Goal: Check status: Check status

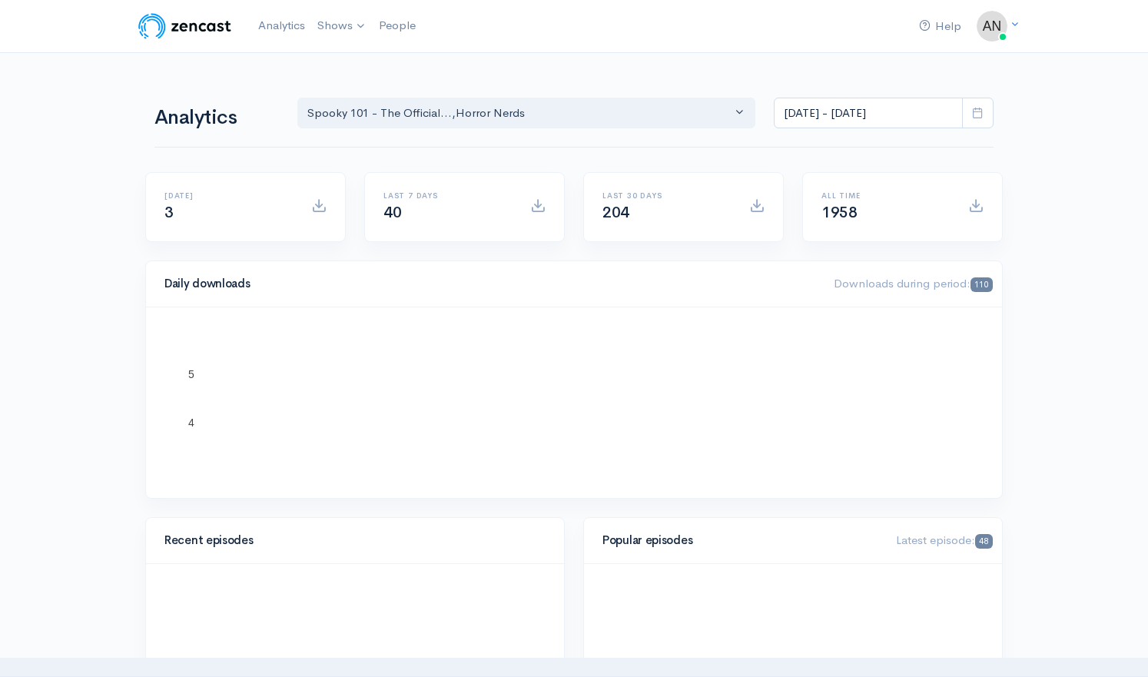
click at [464, 108] on div "Spooky 101 - The Official... , Horror Nerds" at bounding box center [519, 114] width 424 height 18
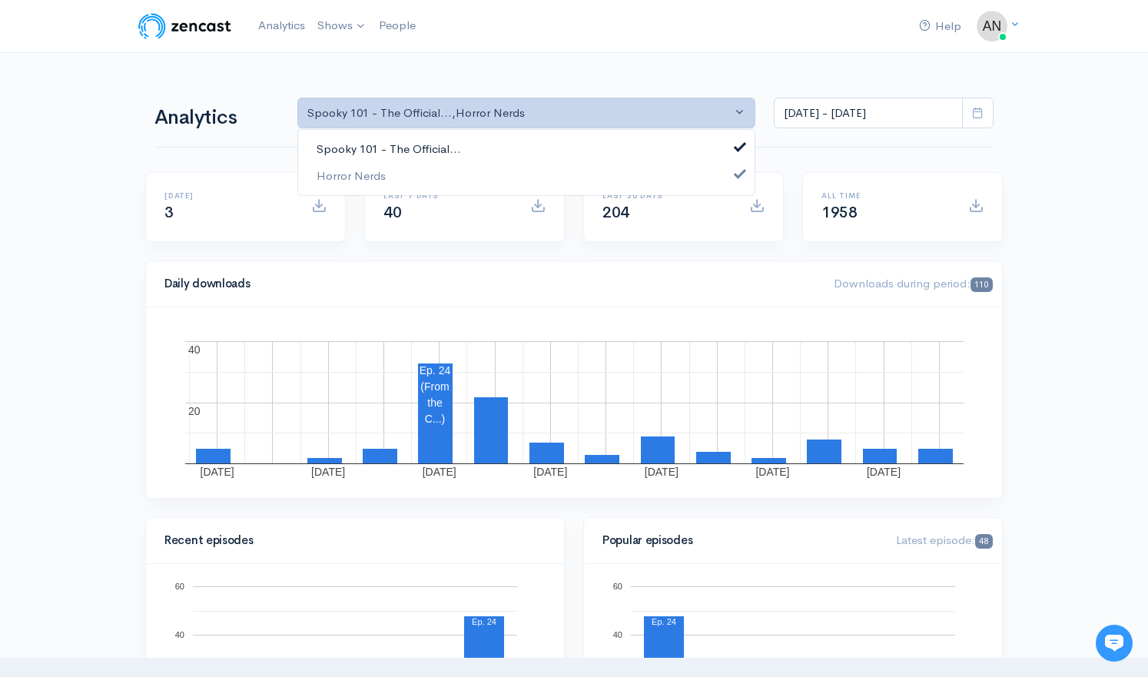
click at [494, 142] on link "Spooky 101 - The Official..." at bounding box center [526, 149] width 457 height 27
select select "14706"
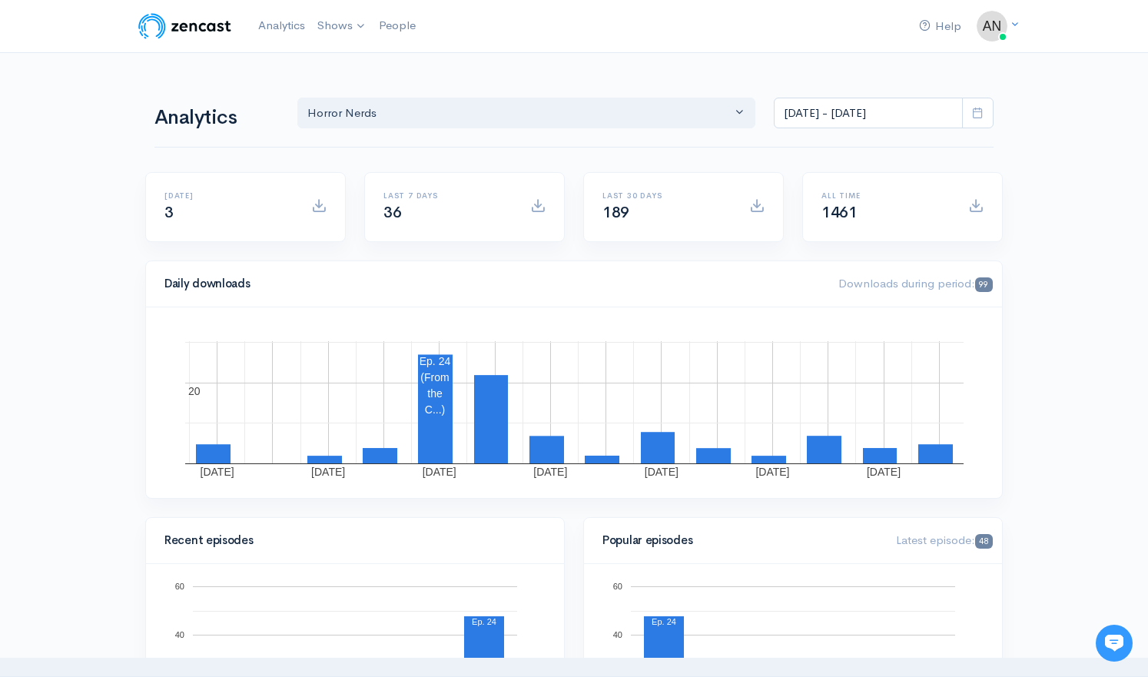
click at [978, 113] on icon at bounding box center [978, 113] width 12 height 12
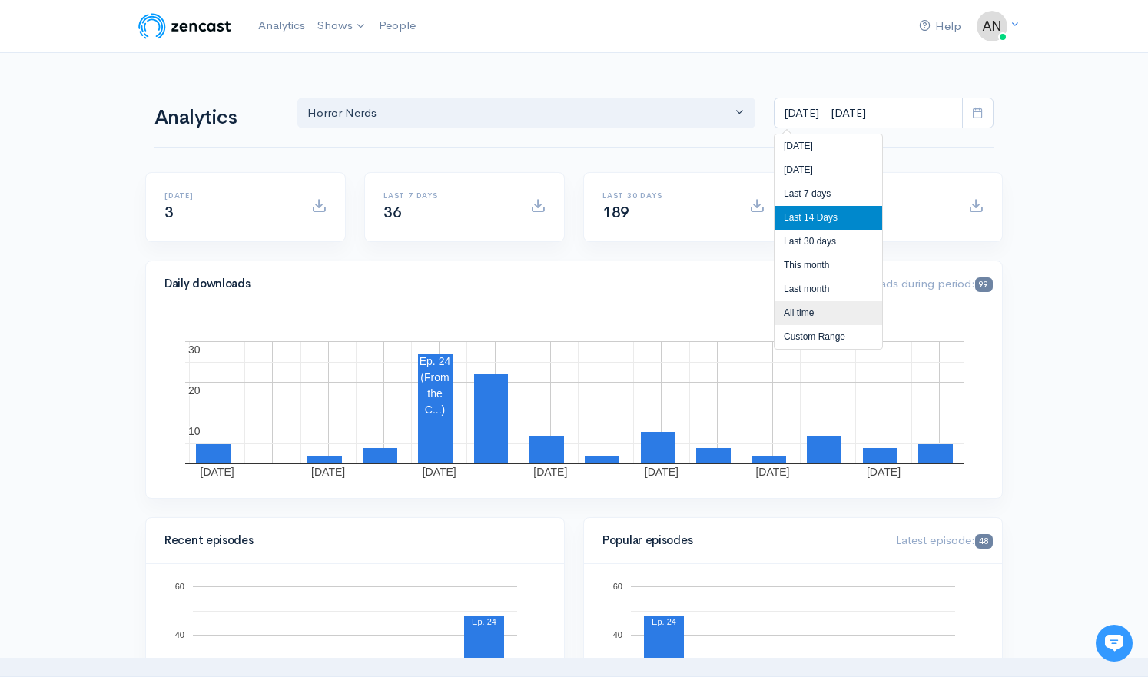
click at [822, 306] on li "All time" at bounding box center [829, 313] width 108 height 24
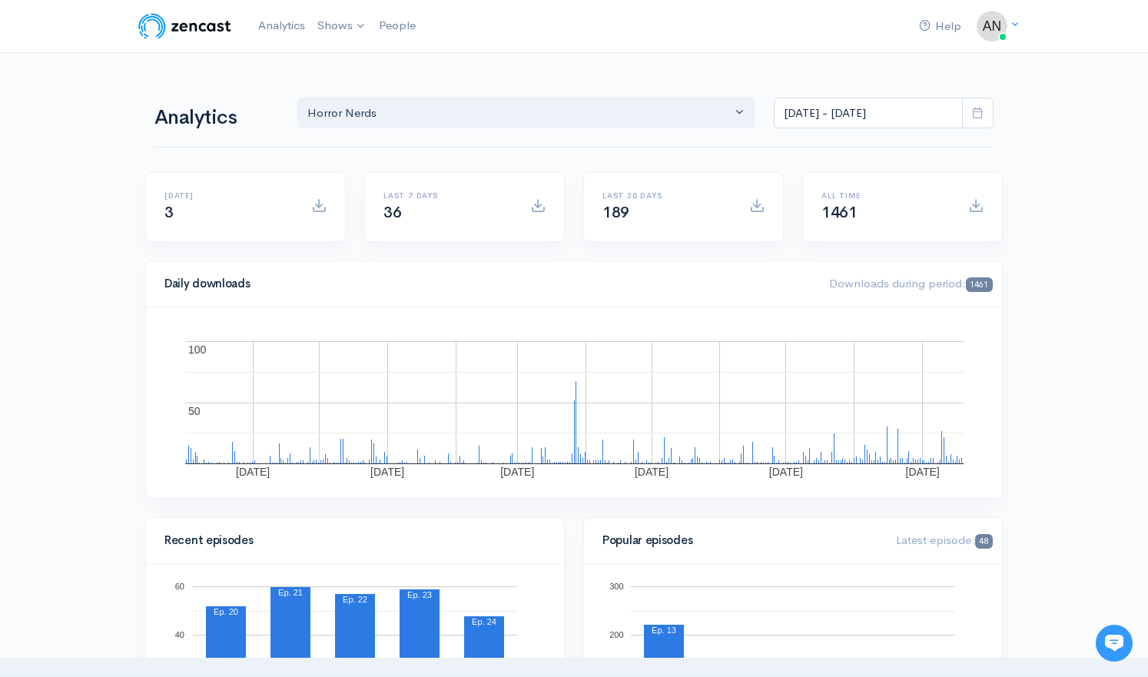
click at [979, 114] on icon at bounding box center [978, 113] width 12 height 12
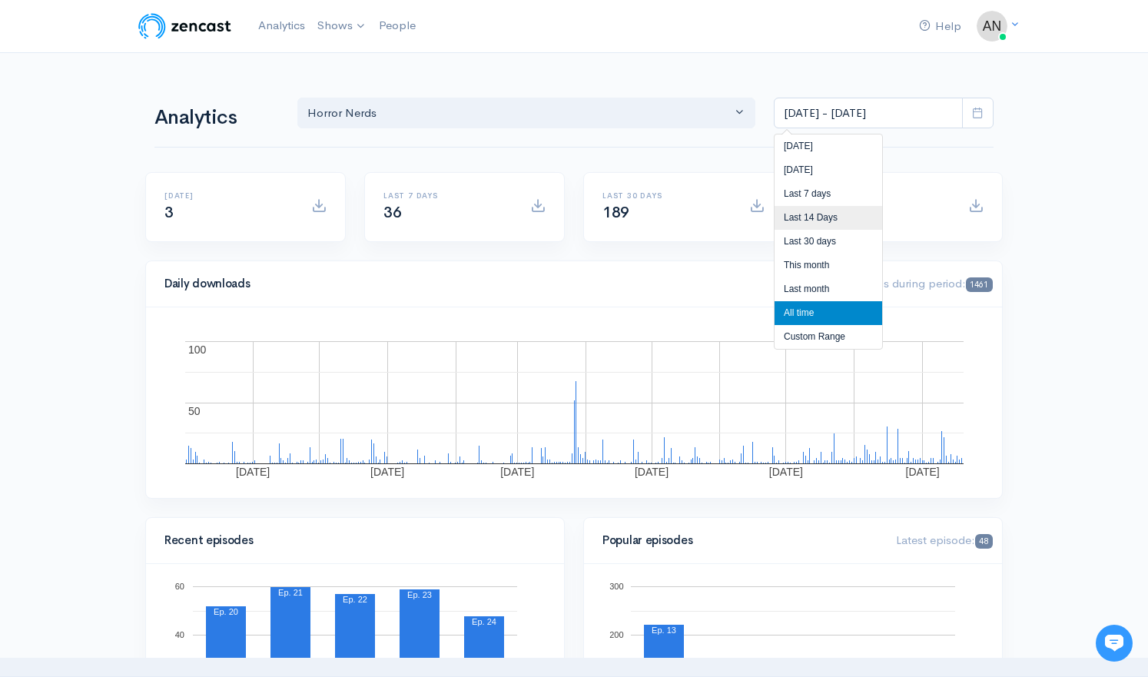
click at [834, 218] on li "Last 14 Days" at bounding box center [829, 218] width 108 height 24
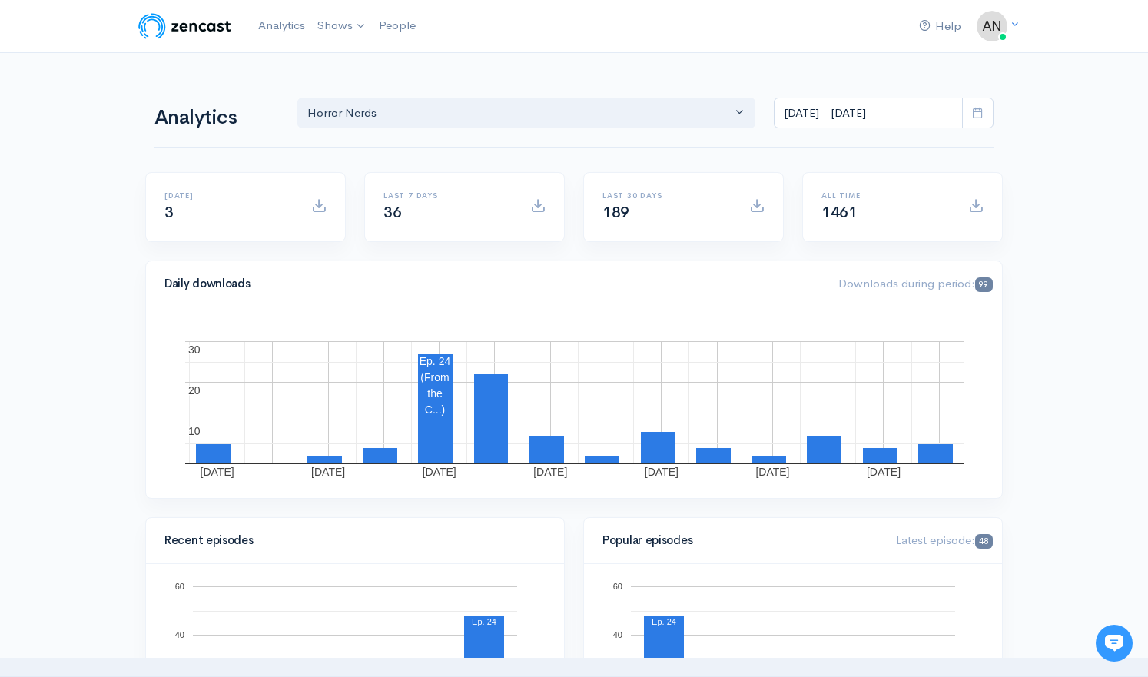
click at [977, 108] on icon at bounding box center [978, 113] width 12 height 12
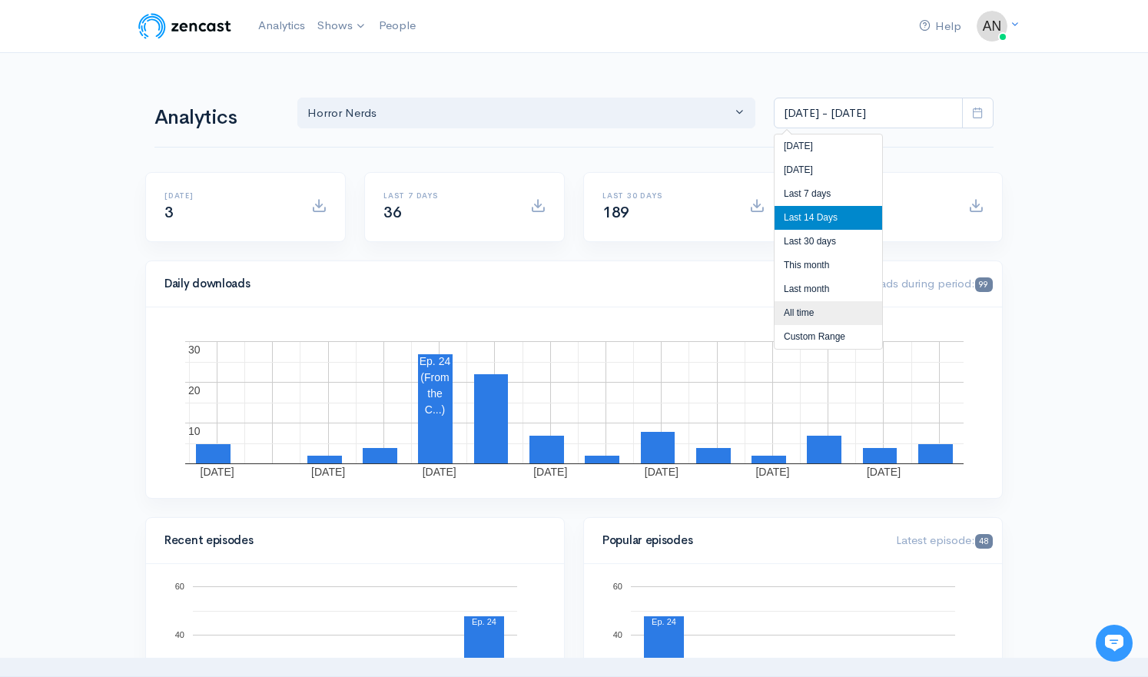
click at [815, 309] on li "All time" at bounding box center [829, 313] width 108 height 24
type input "[DATE] - [DATE]"
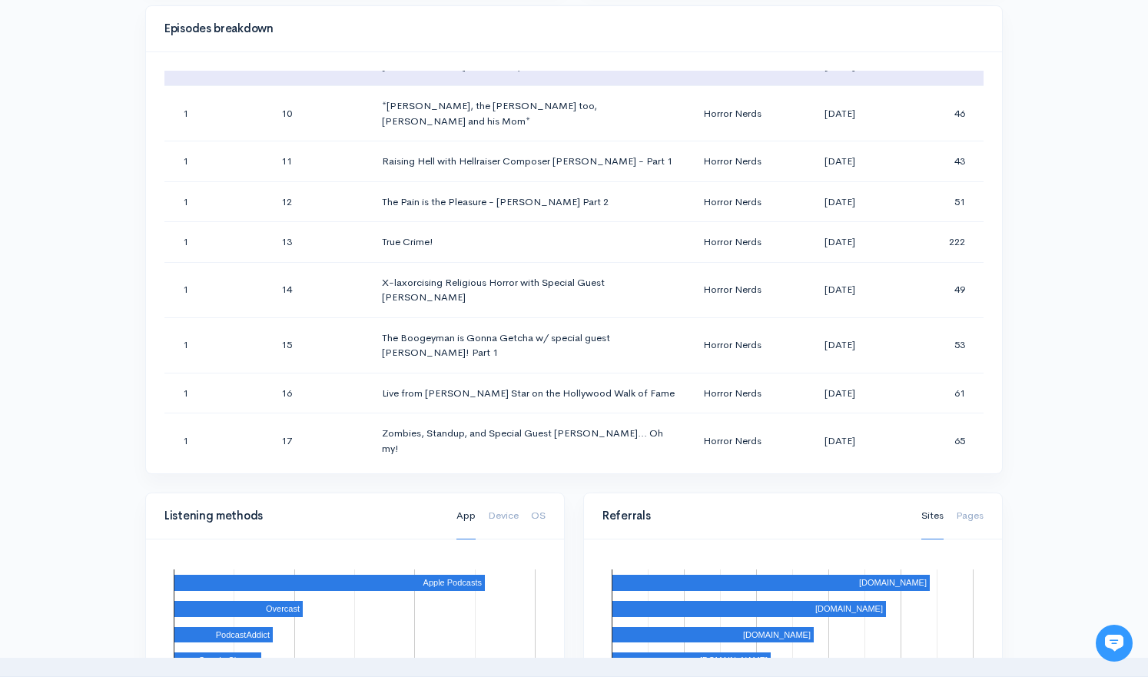
scroll to position [650, 0]
